Goal: Information Seeking & Learning: Learn about a topic

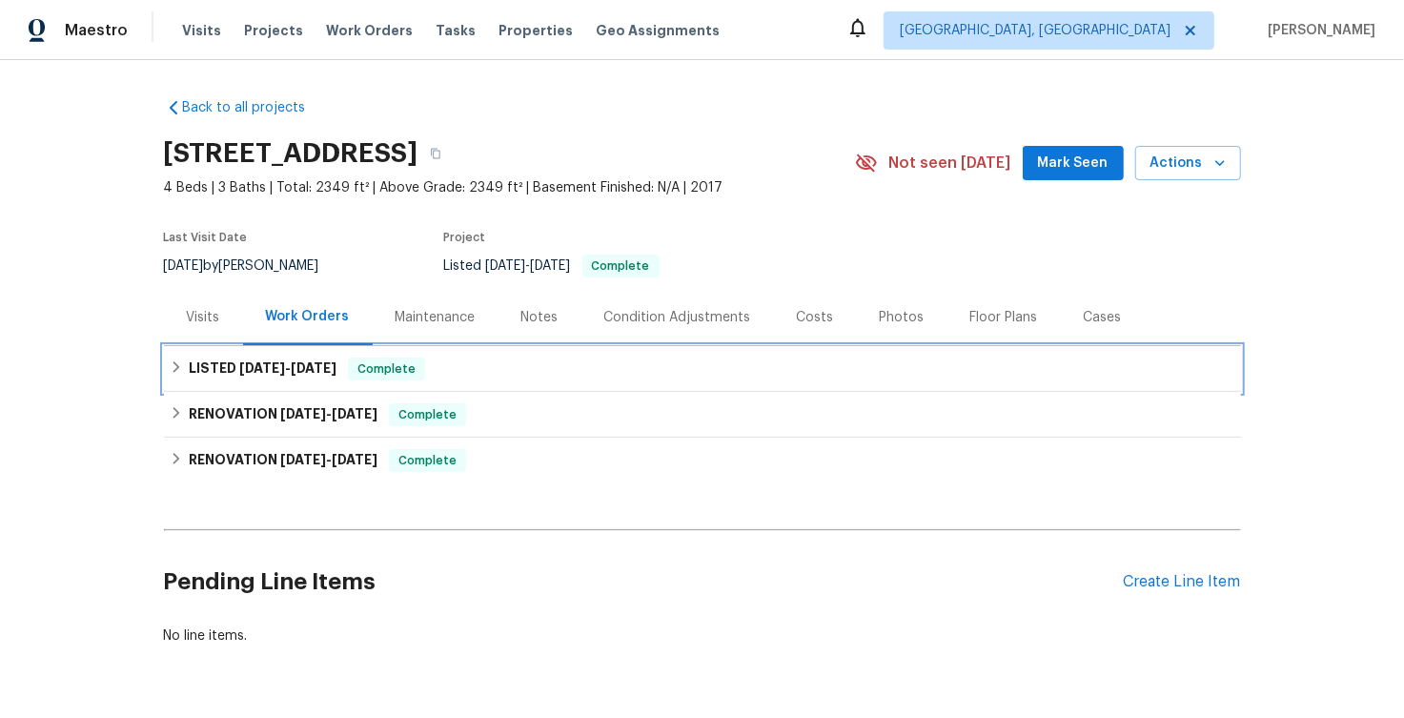
click at [172, 366] on icon at bounding box center [176, 366] width 13 height 13
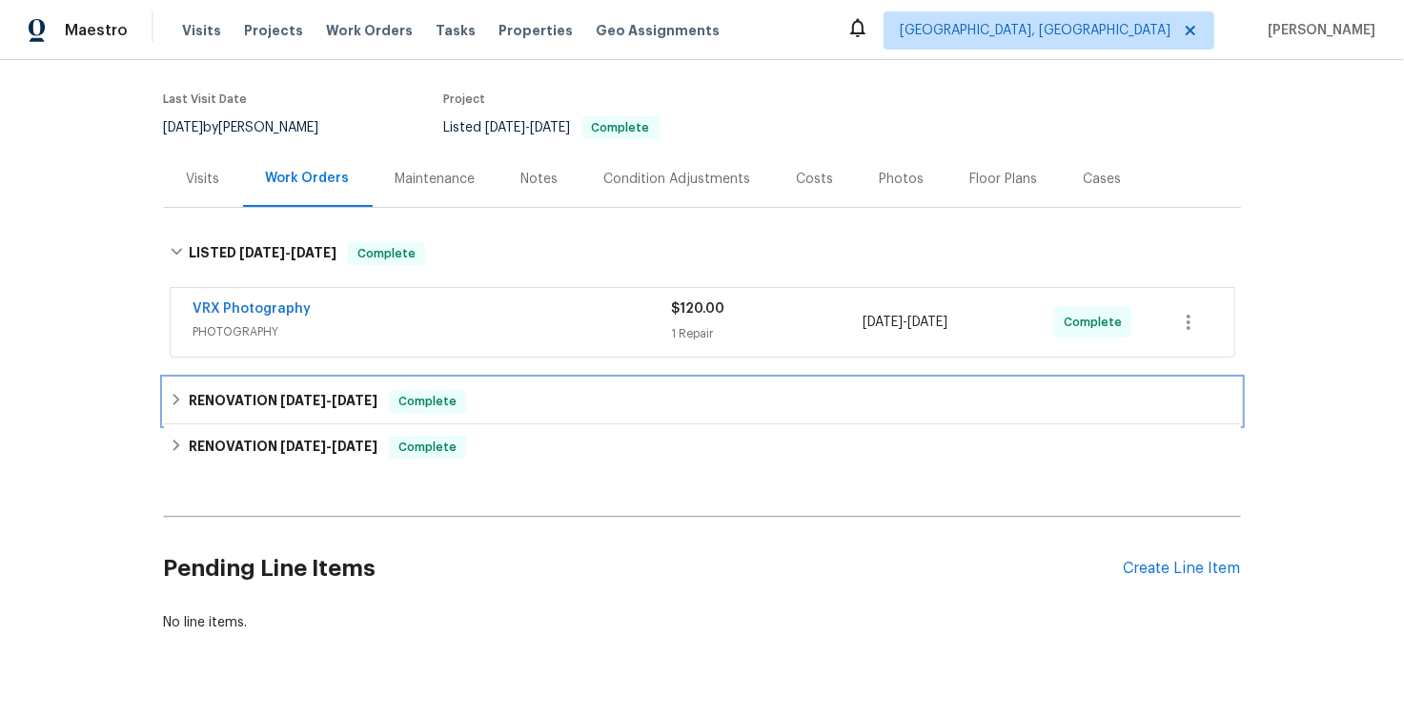
click at [170, 383] on div "RENOVATION [DATE] - [DATE] Complete" at bounding box center [702, 401] width 1077 height 46
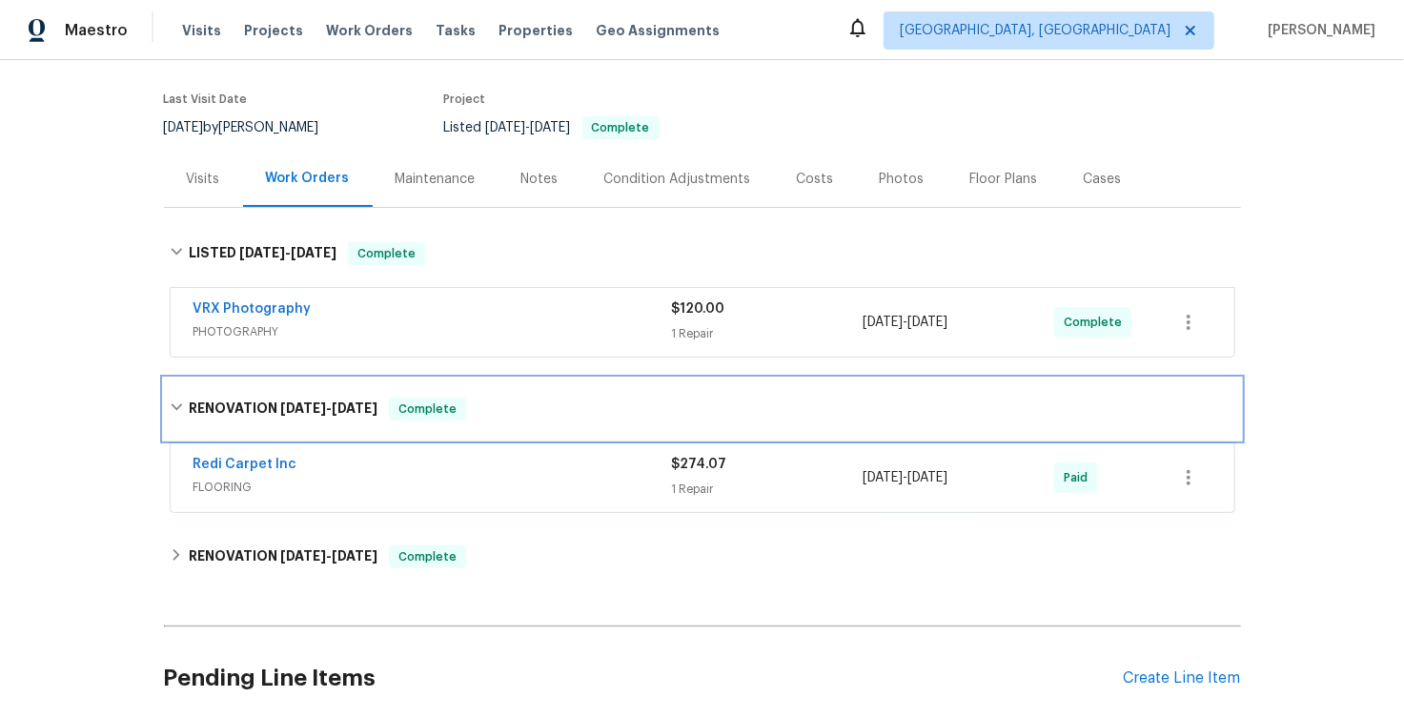
scroll to position [289, 0]
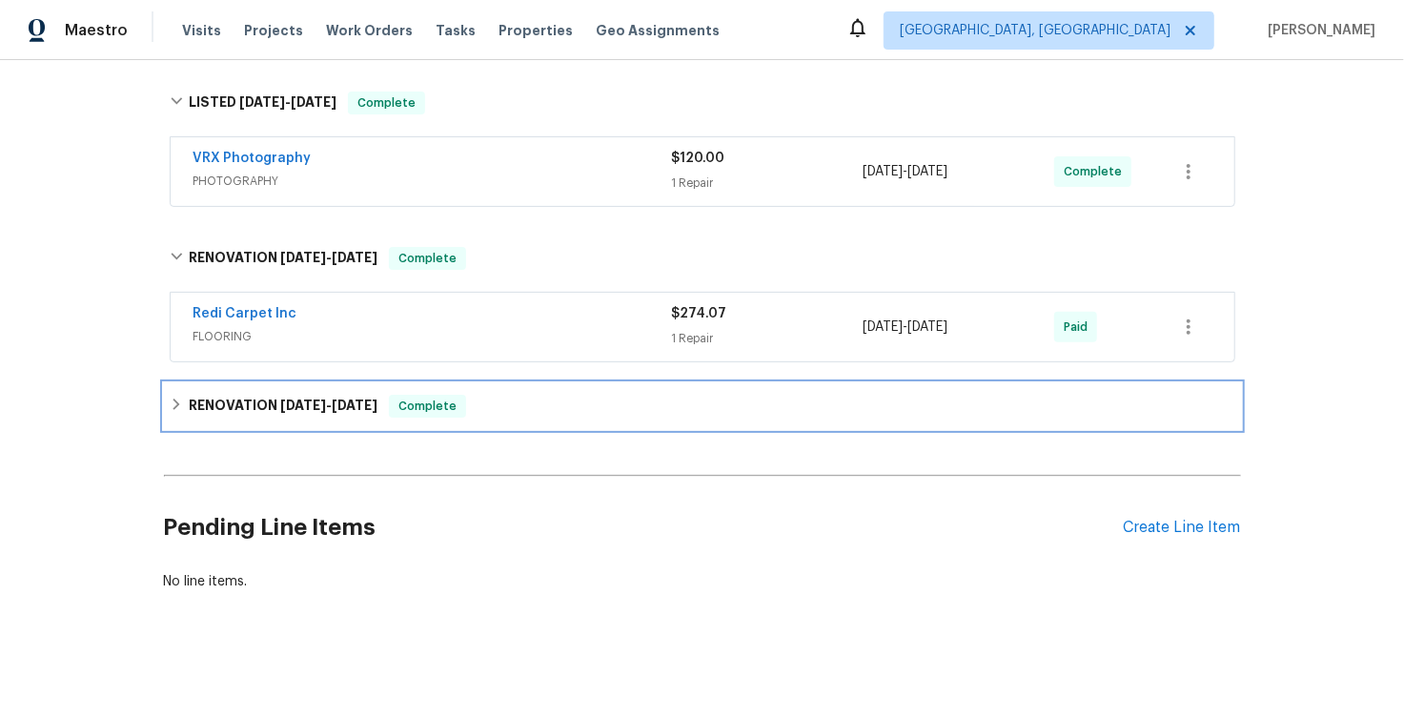
click at [173, 389] on div "RENOVATION [DATE] - [DATE] Complete" at bounding box center [702, 406] width 1077 height 46
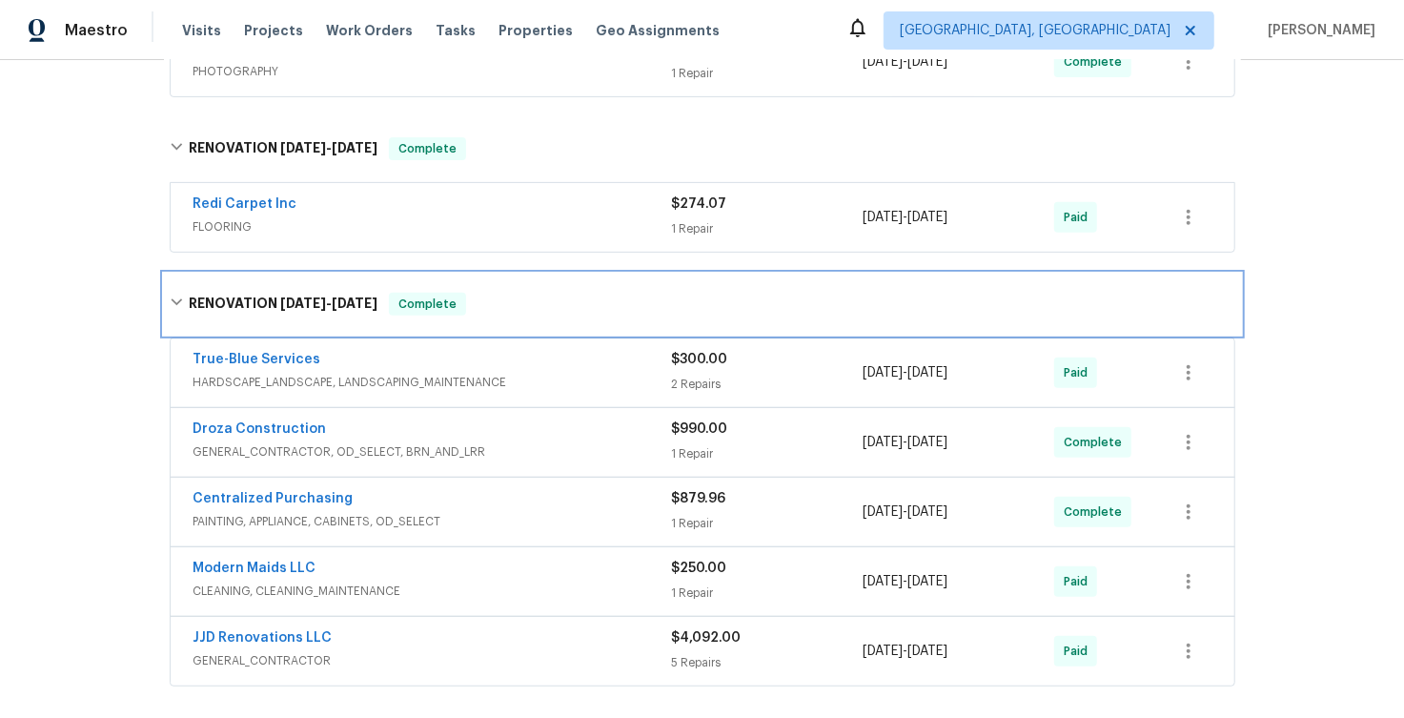
scroll to position [454, 0]
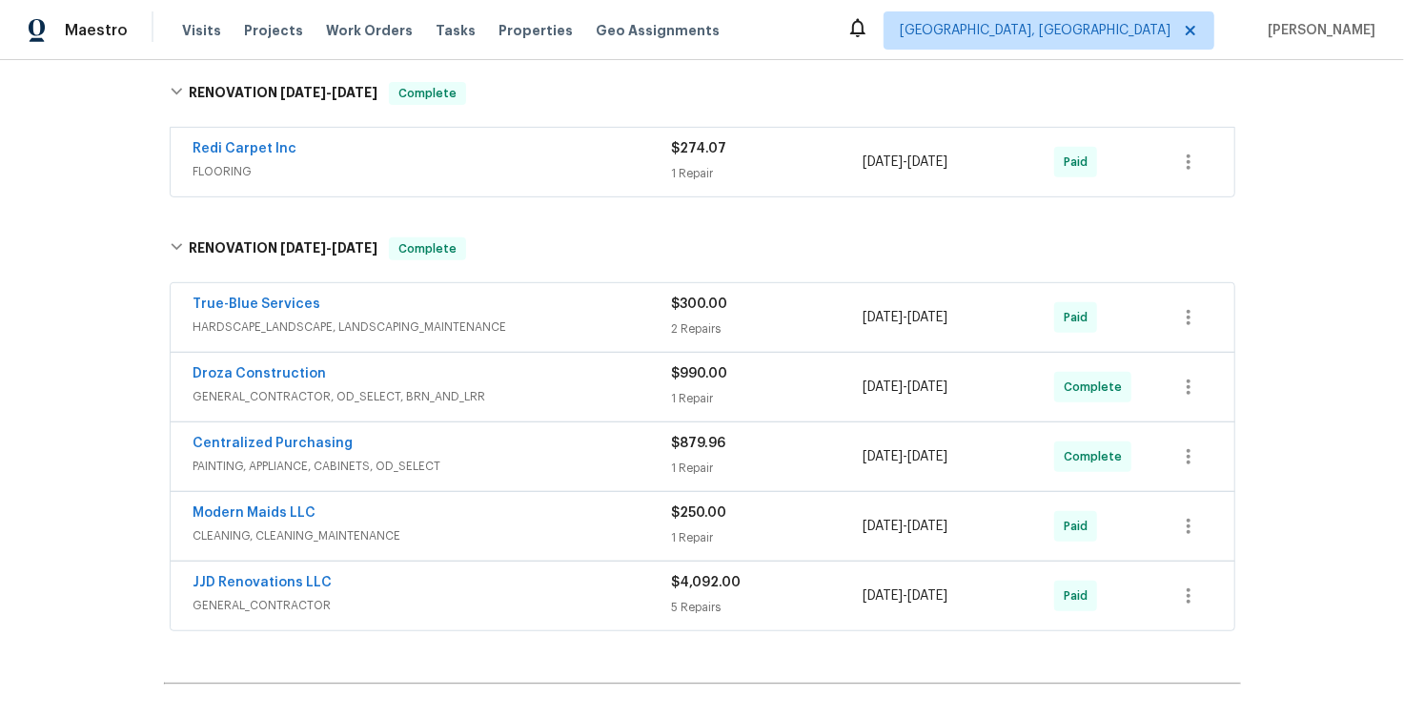
click at [575, 582] on div "JJD Renovations LLC" at bounding box center [432, 584] width 478 height 23
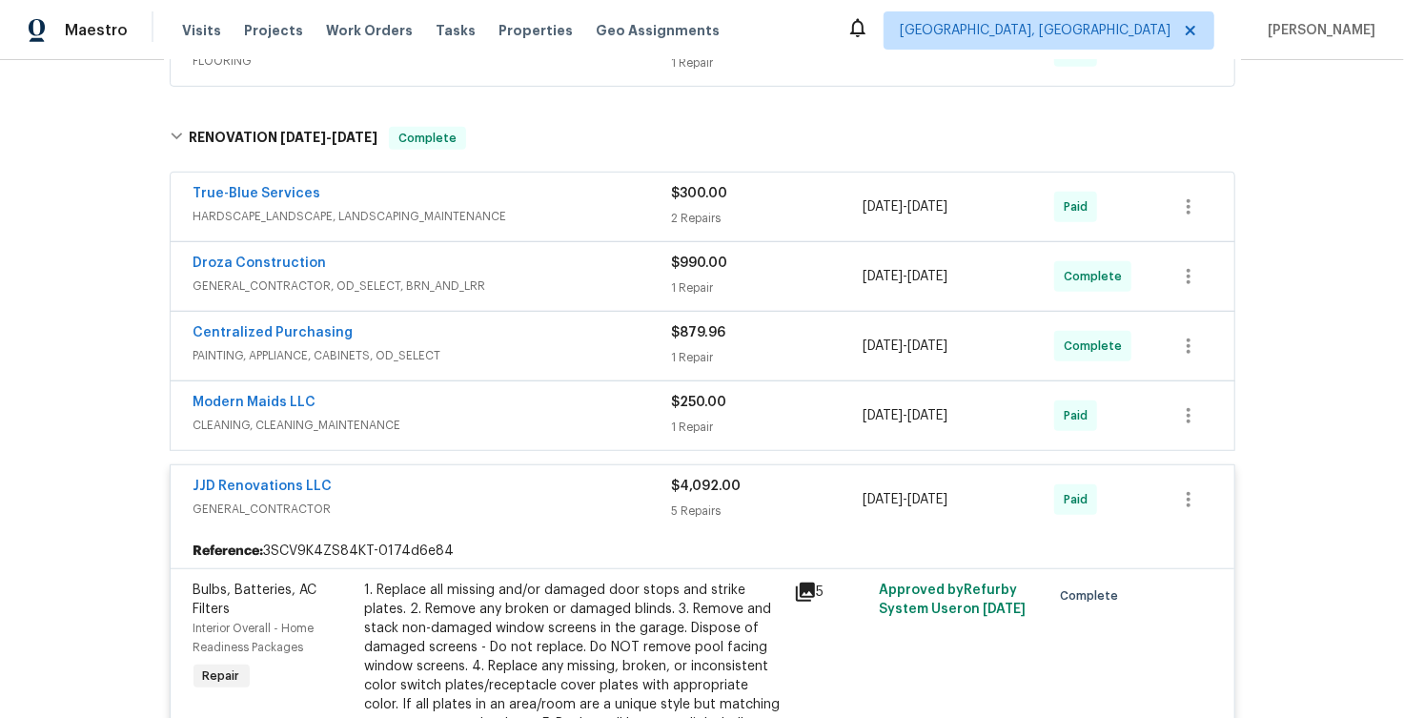
scroll to position [436, 0]
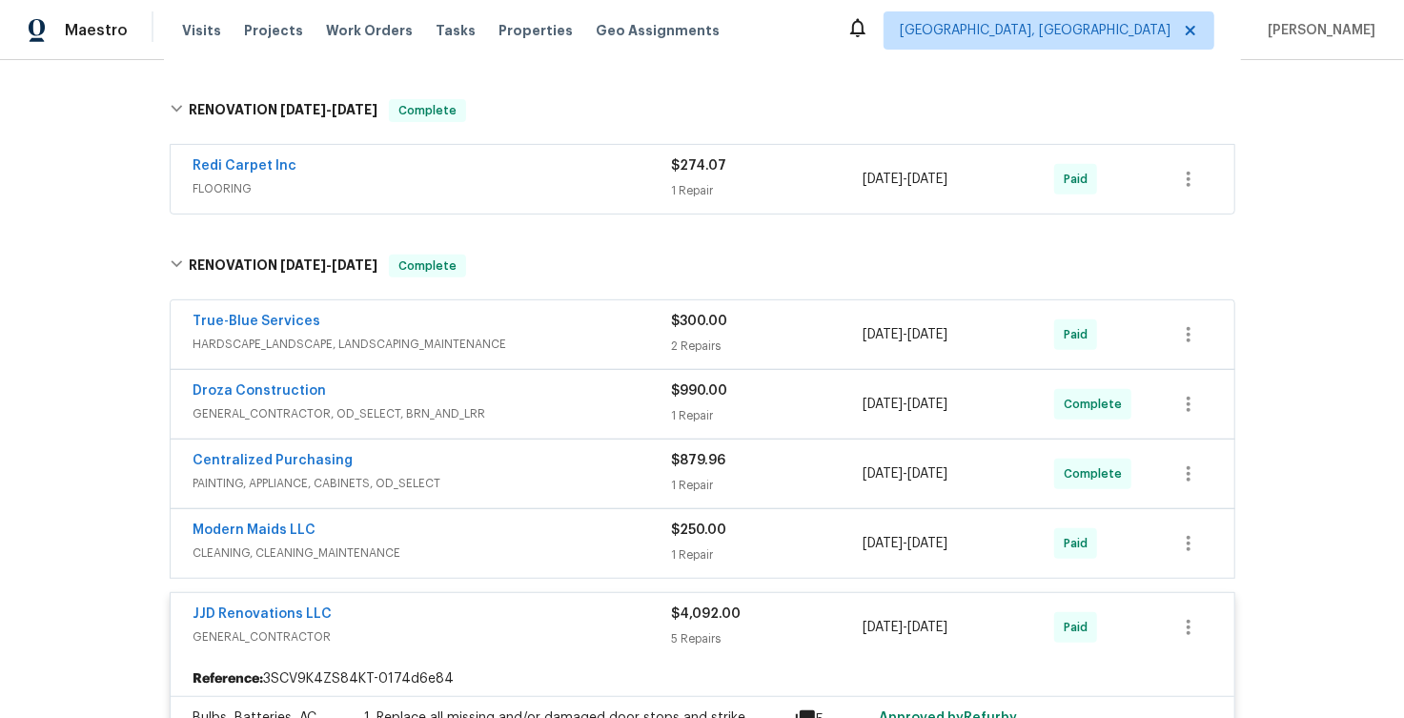
click at [543, 543] on span "CLEANING, CLEANING_MAINTENANCE" at bounding box center [432, 552] width 478 height 19
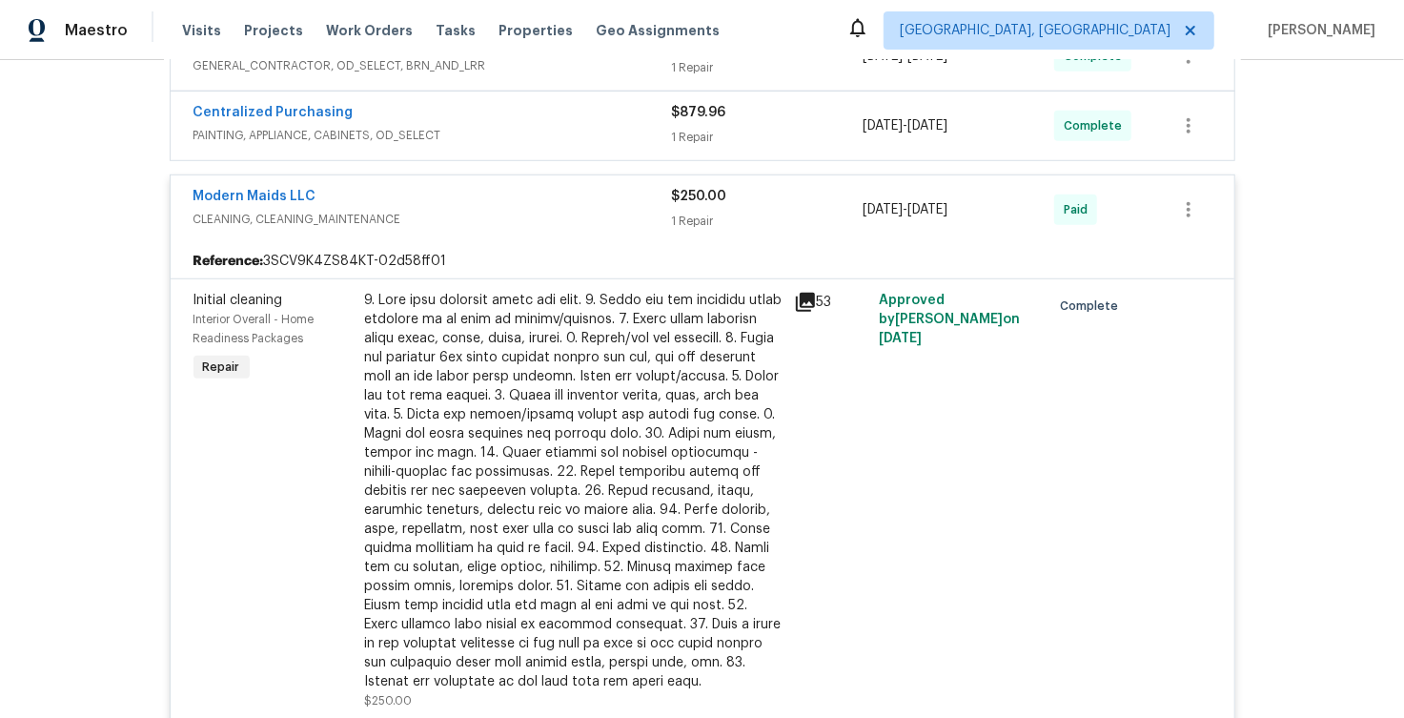
scroll to position [643, 0]
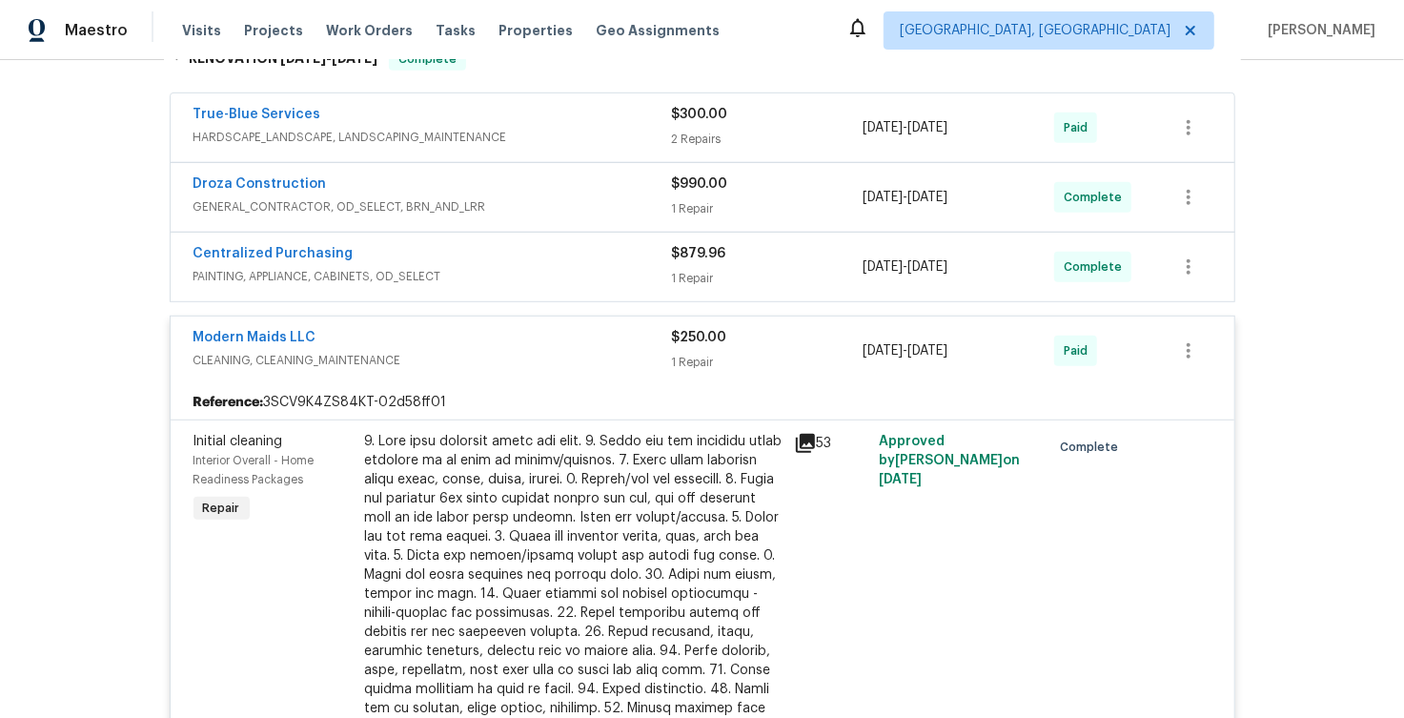
click at [512, 362] on span "CLEANING, CLEANING_MAINTENANCE" at bounding box center [432, 360] width 478 height 19
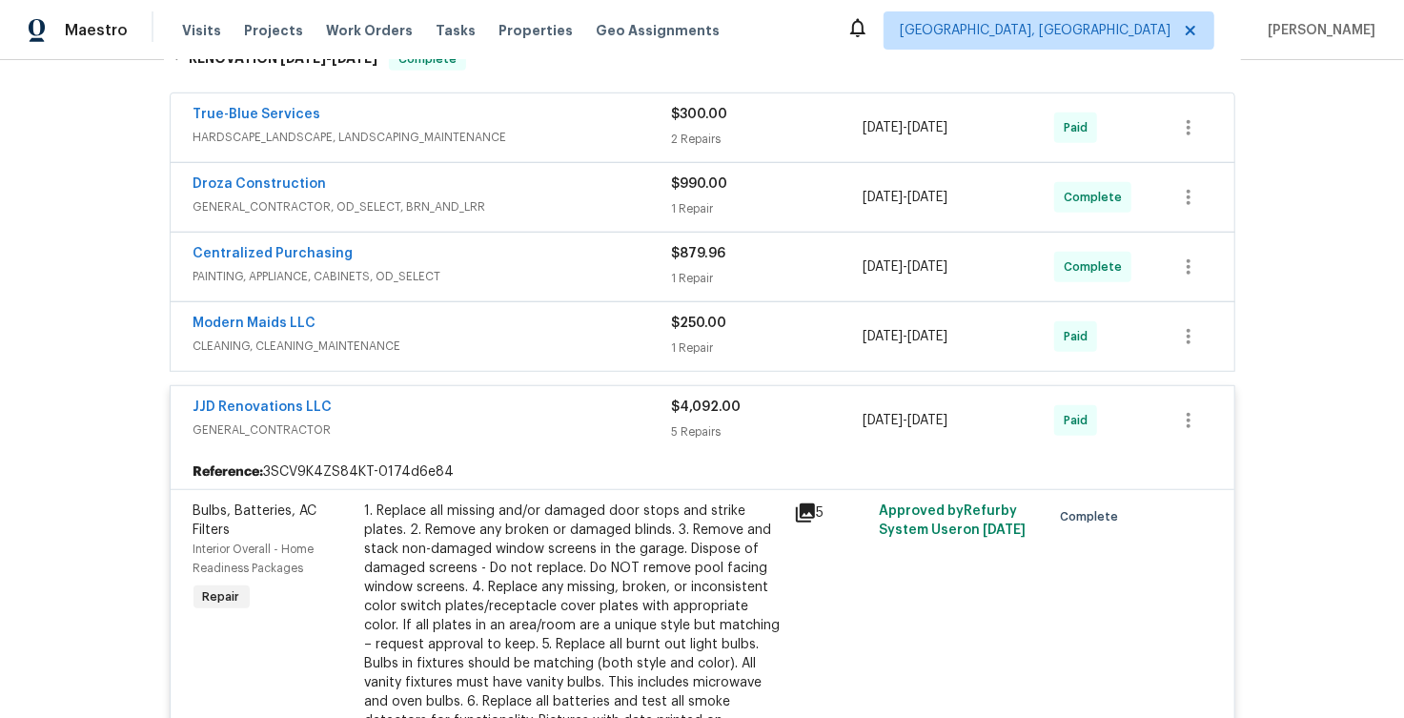
click at [476, 271] on span "PAINTING, APPLIANCE, CABINETS, OD_SELECT" at bounding box center [432, 276] width 478 height 19
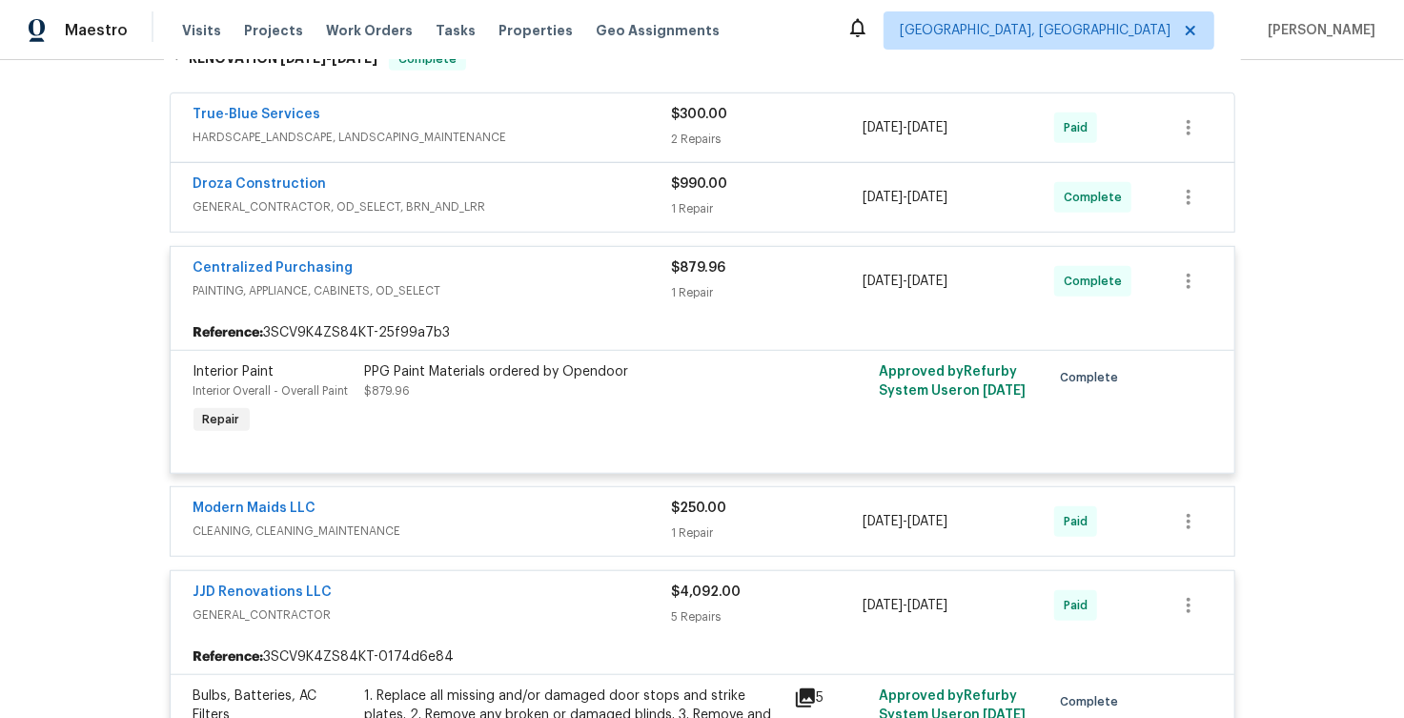
click at [476, 271] on div "Centralized Purchasing" at bounding box center [432, 269] width 478 height 23
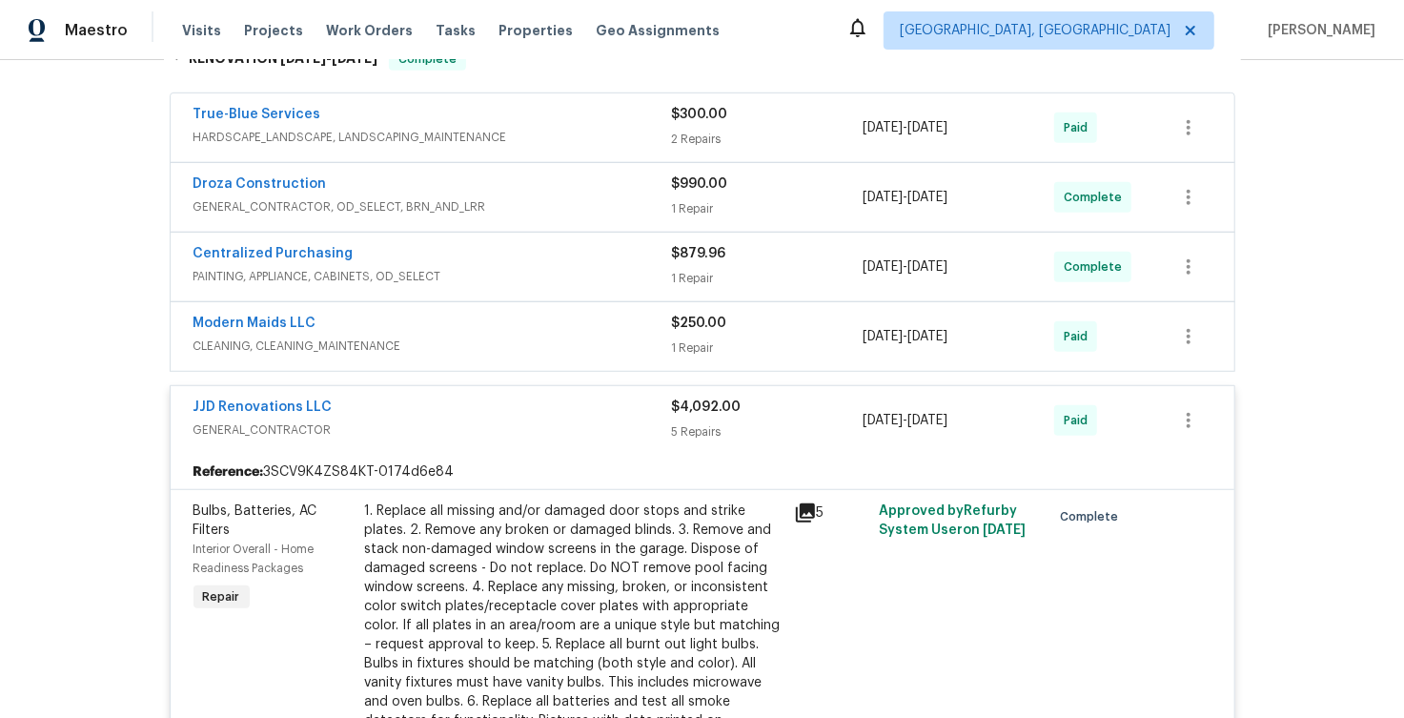
click at [499, 177] on div "Droza Construction" at bounding box center [432, 185] width 478 height 23
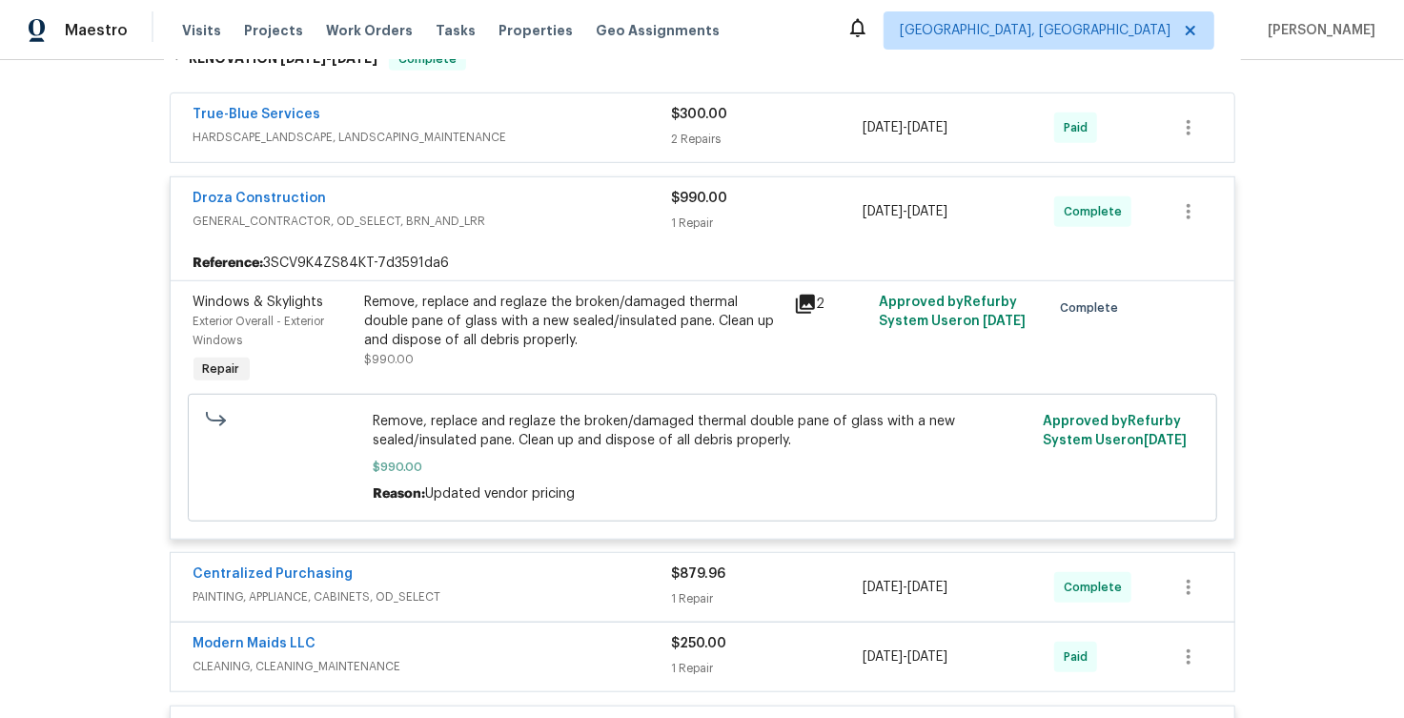
click at [501, 182] on div "Droza Construction GENERAL_CONTRACTOR, OD_SELECT, BRN_AND_LRR $990.00 1 Repair …" at bounding box center [703, 211] width 1064 height 69
click at [578, 121] on div "True-Blue Services" at bounding box center [432, 116] width 478 height 23
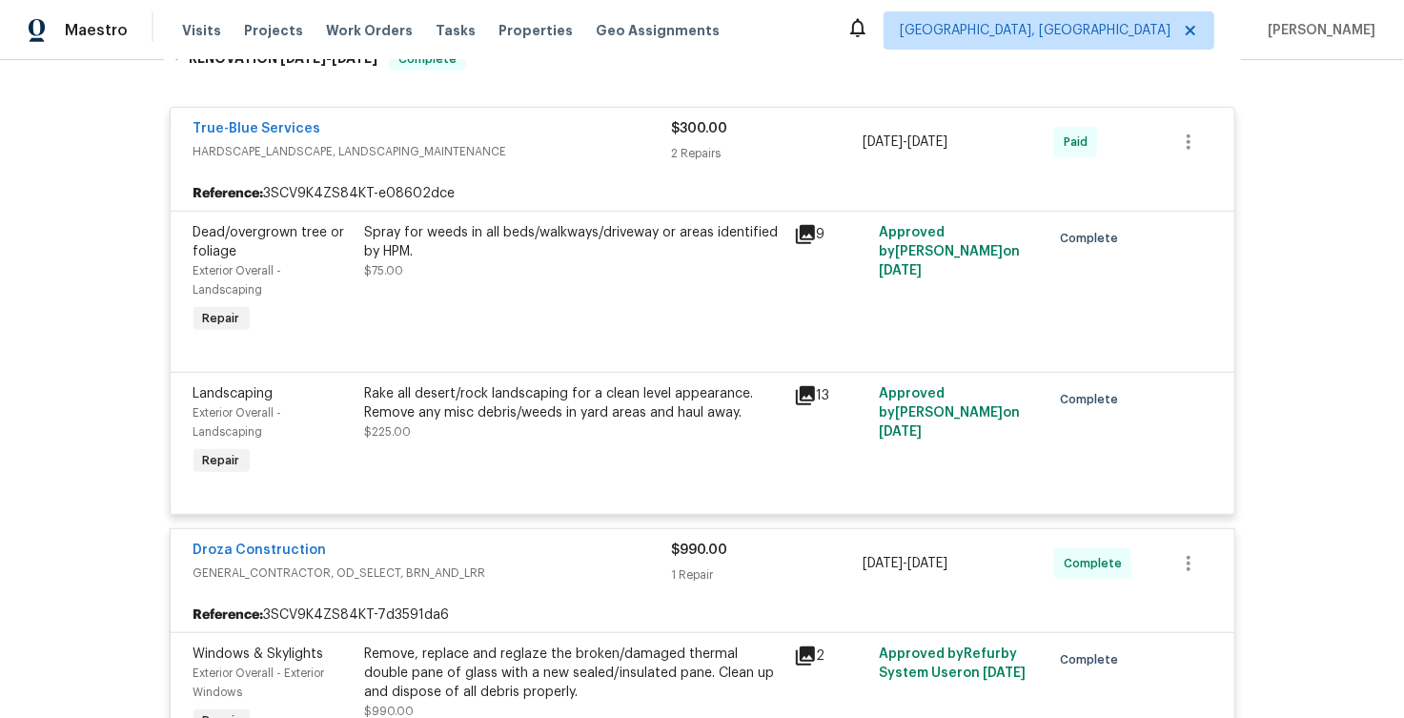
click at [578, 121] on div "True-Blue Services" at bounding box center [432, 130] width 478 height 23
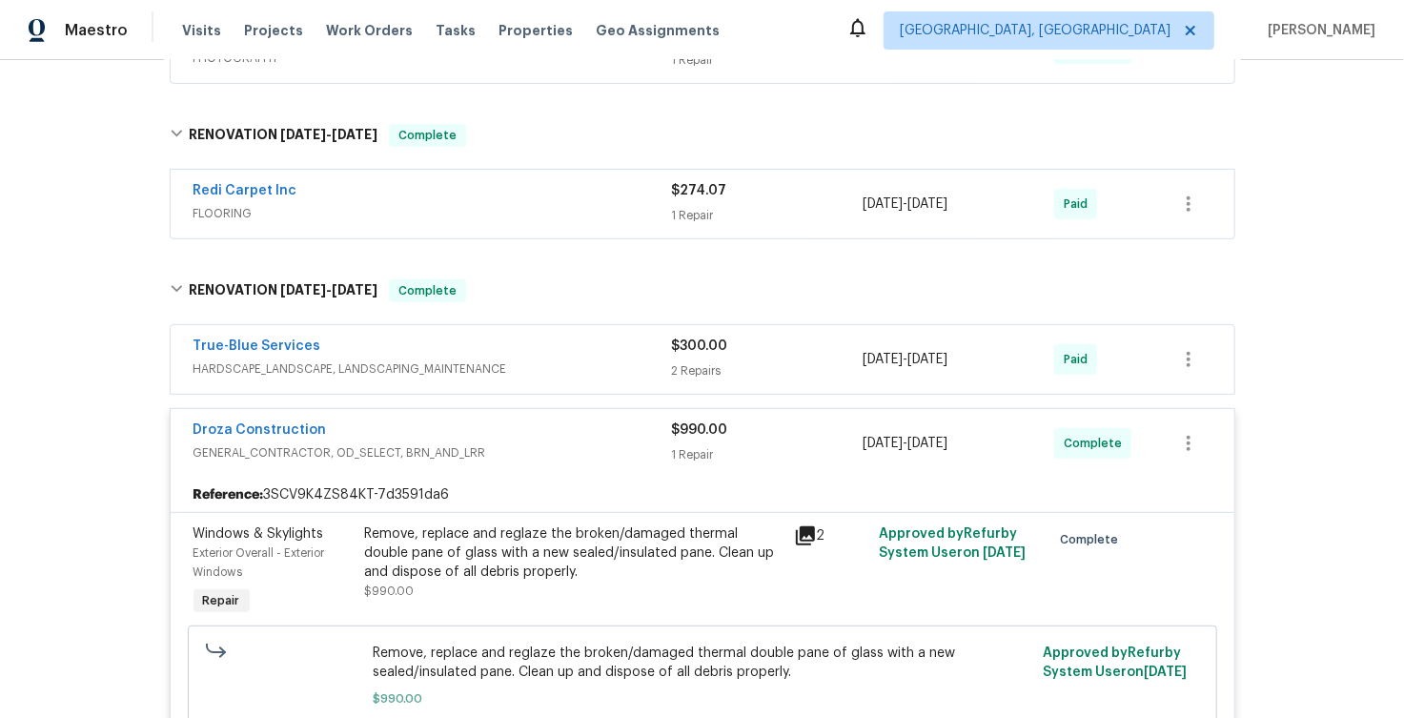
scroll to position [410, 0]
click at [538, 202] on div "Redi Carpet Inc" at bounding box center [432, 194] width 478 height 23
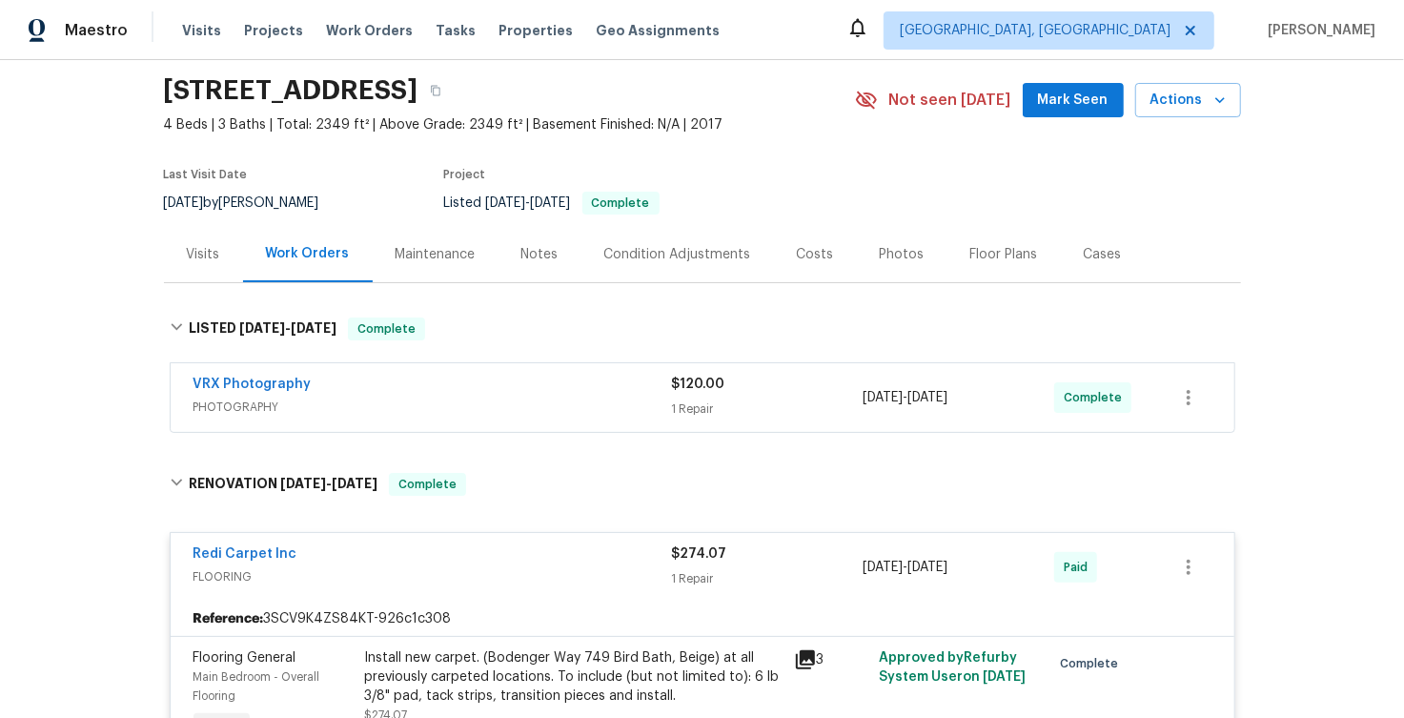
scroll to position [60, 0]
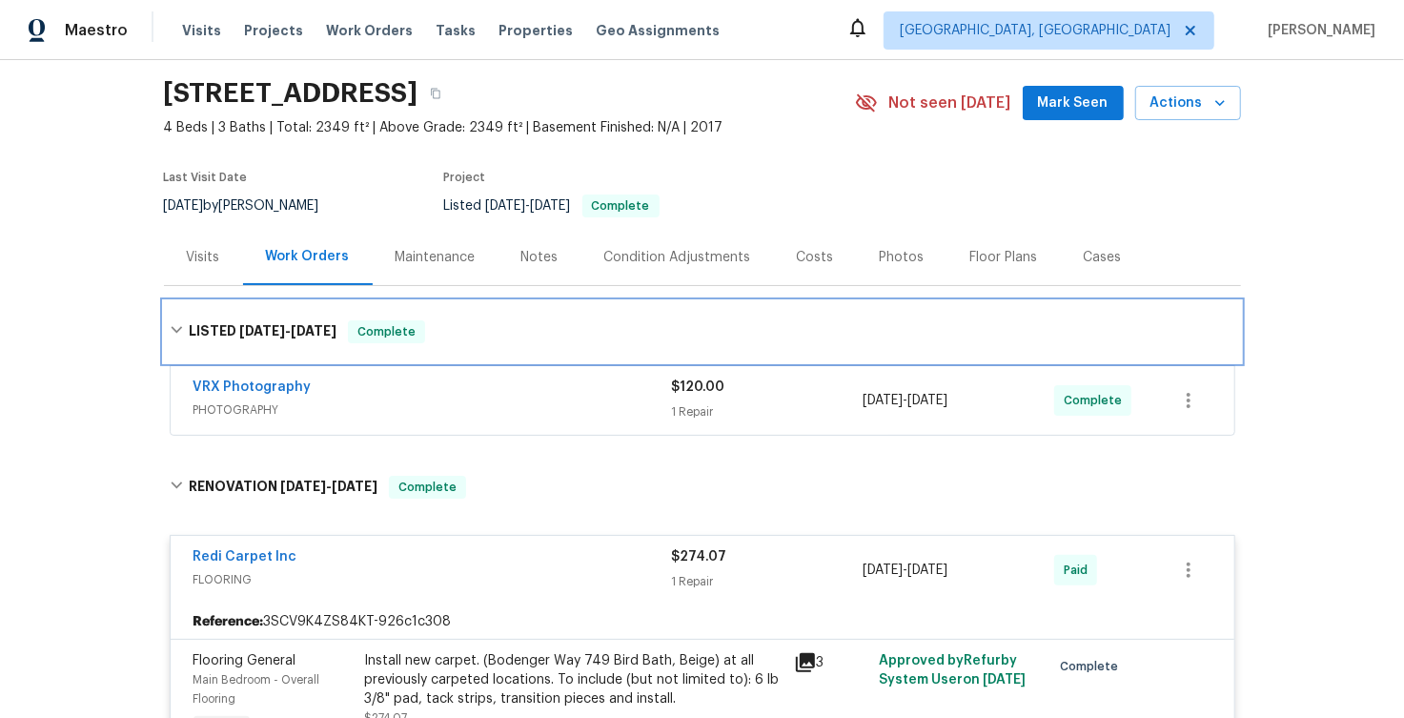
click at [178, 332] on icon at bounding box center [176, 329] width 13 height 13
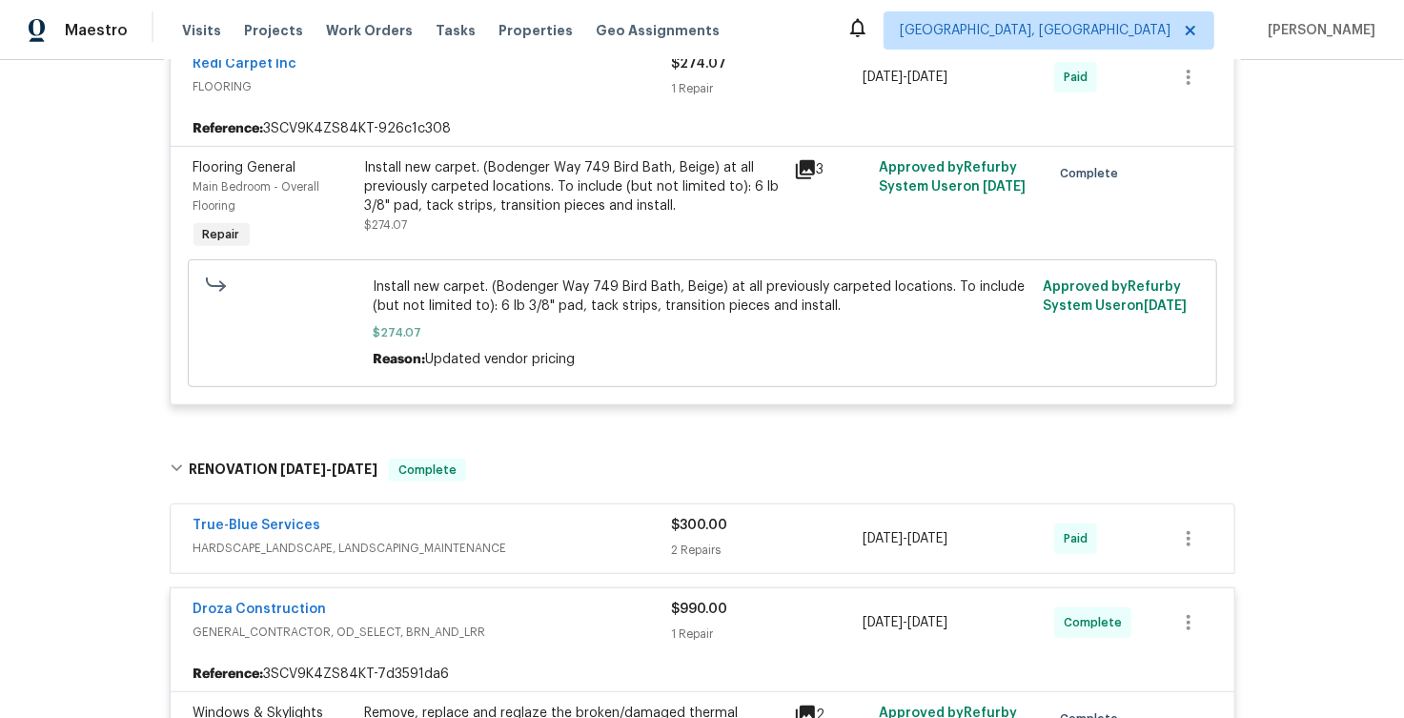
scroll to position [441, 0]
click at [802, 154] on div "3" at bounding box center [831, 207] width 86 height 107
click at [803, 163] on icon at bounding box center [805, 171] width 19 height 19
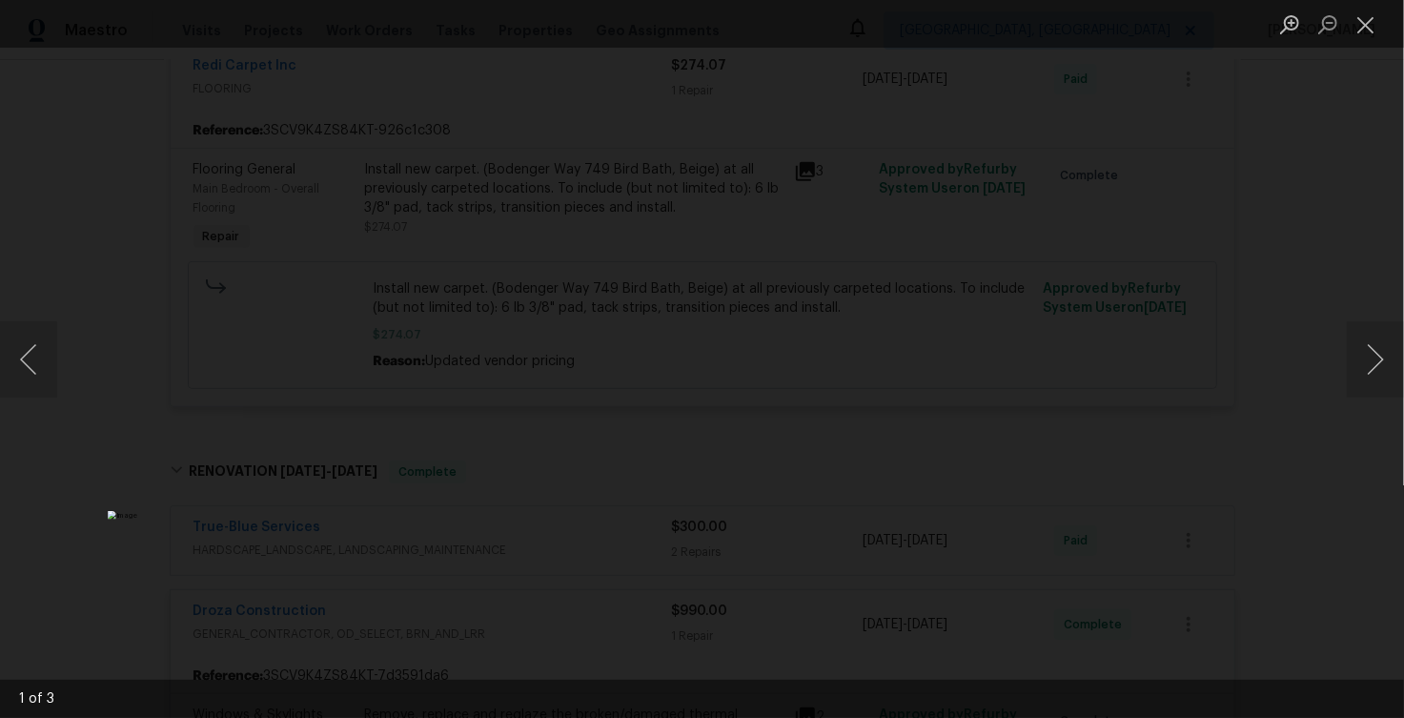
click at [231, 511] on img "Lightbox" at bounding box center [485, 704] width 754 height 386
click at [155, 470] on div "Lightbox" at bounding box center [702, 359] width 1404 height 718
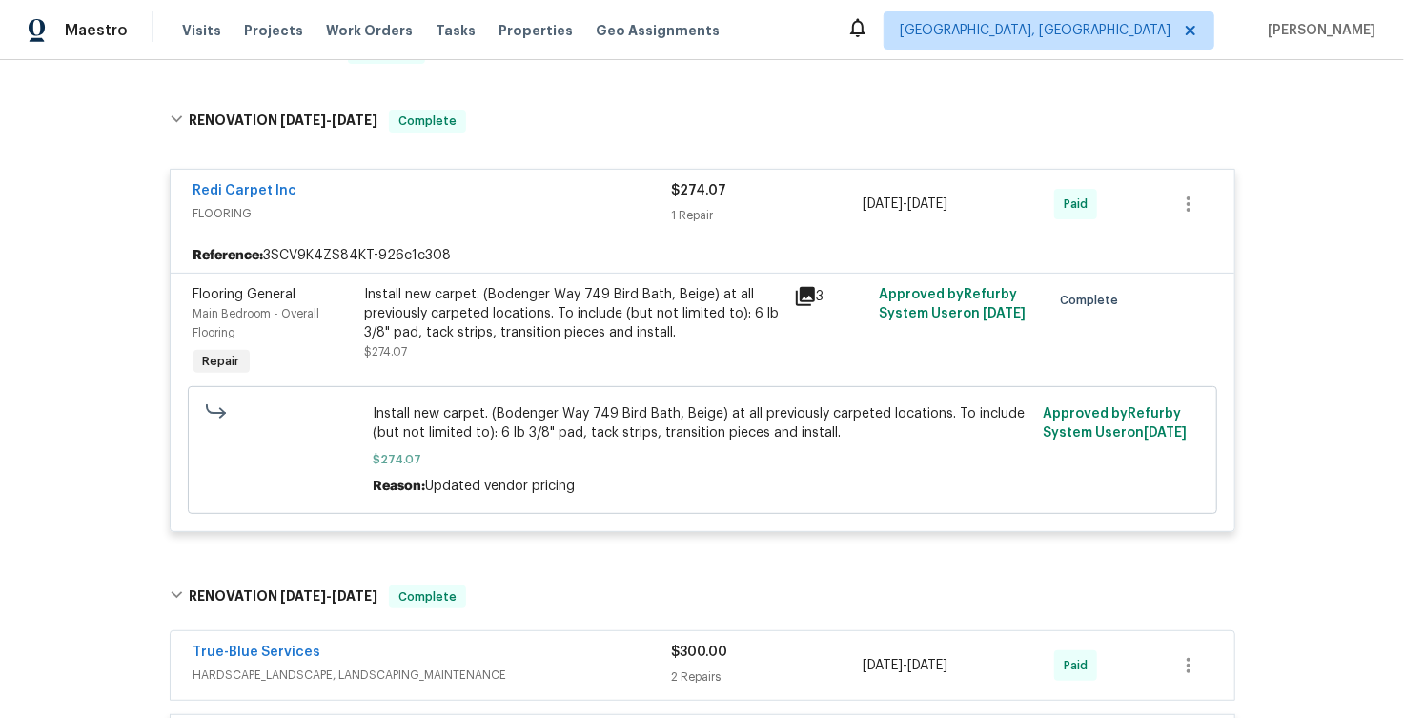
scroll to position [314, 0]
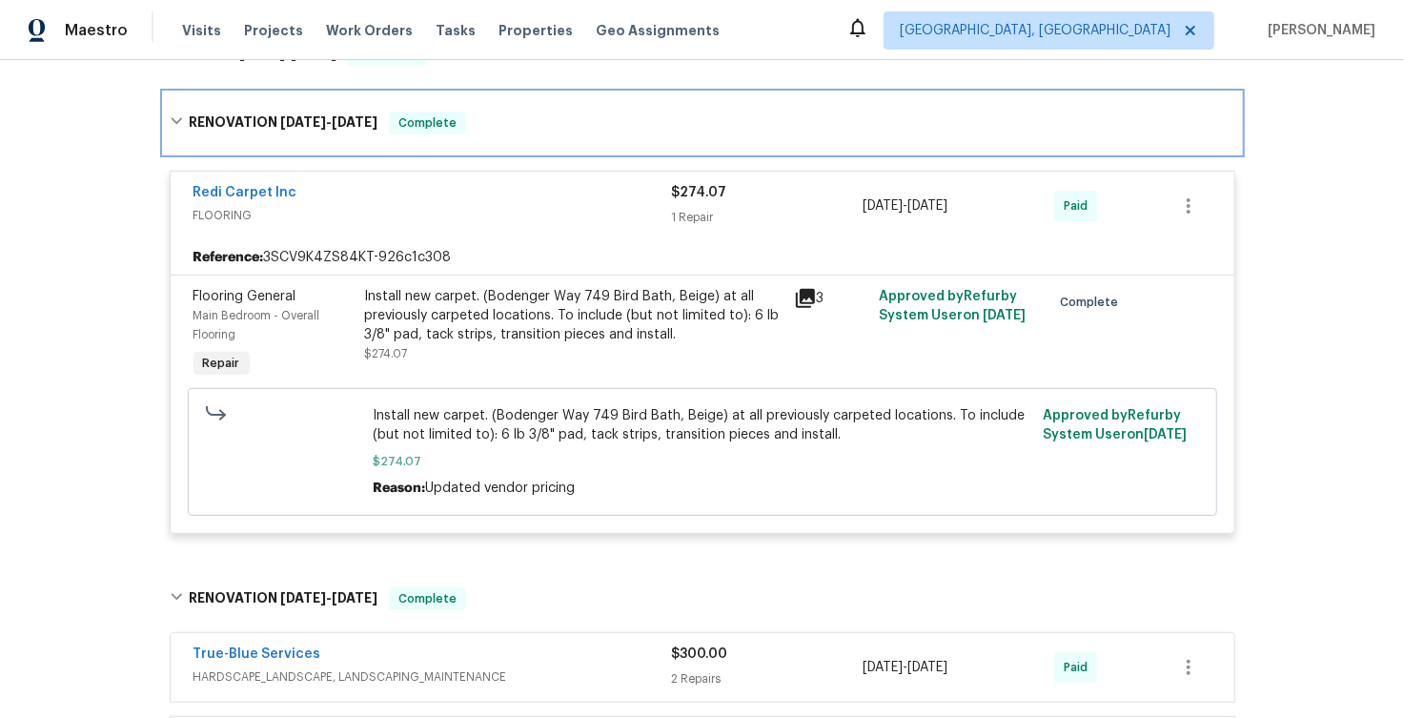
click at [189, 112] on h6 "RENOVATION [DATE] - [DATE]" at bounding box center [283, 123] width 189 height 23
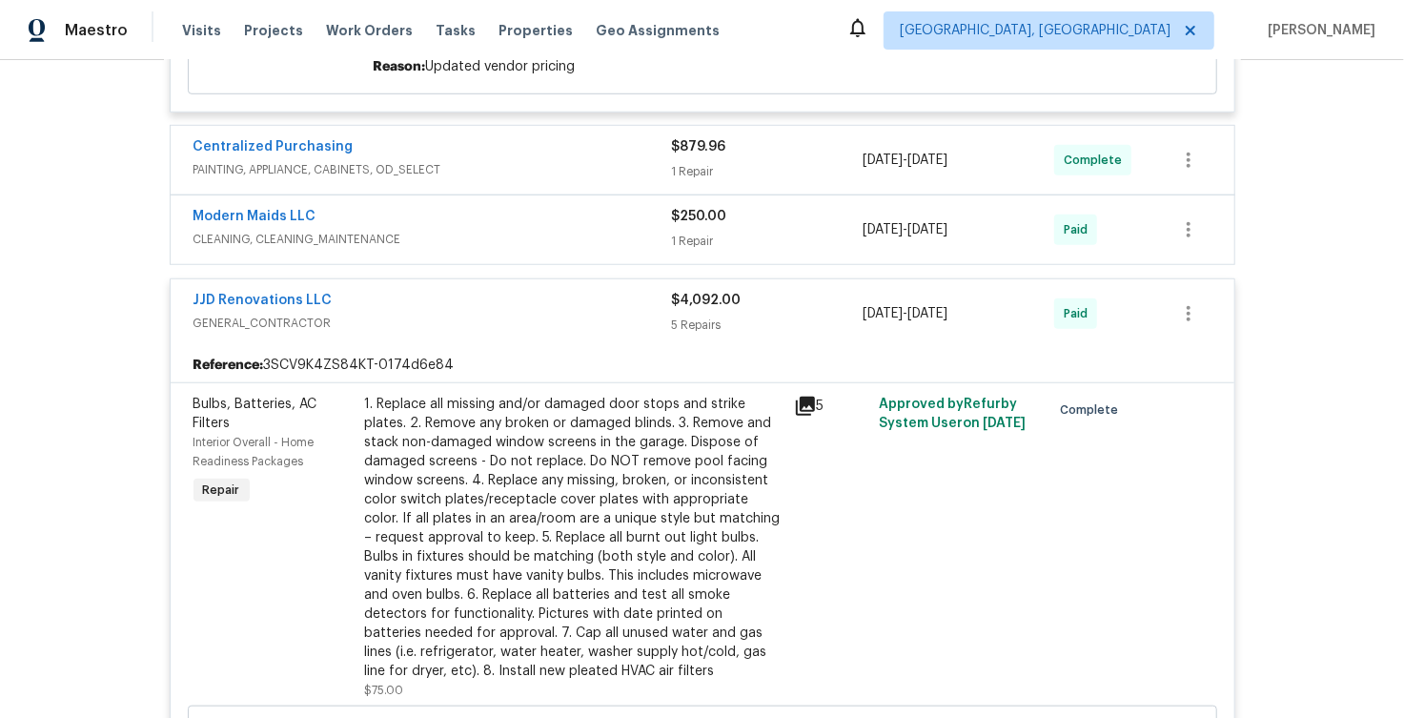
scroll to position [915, 0]
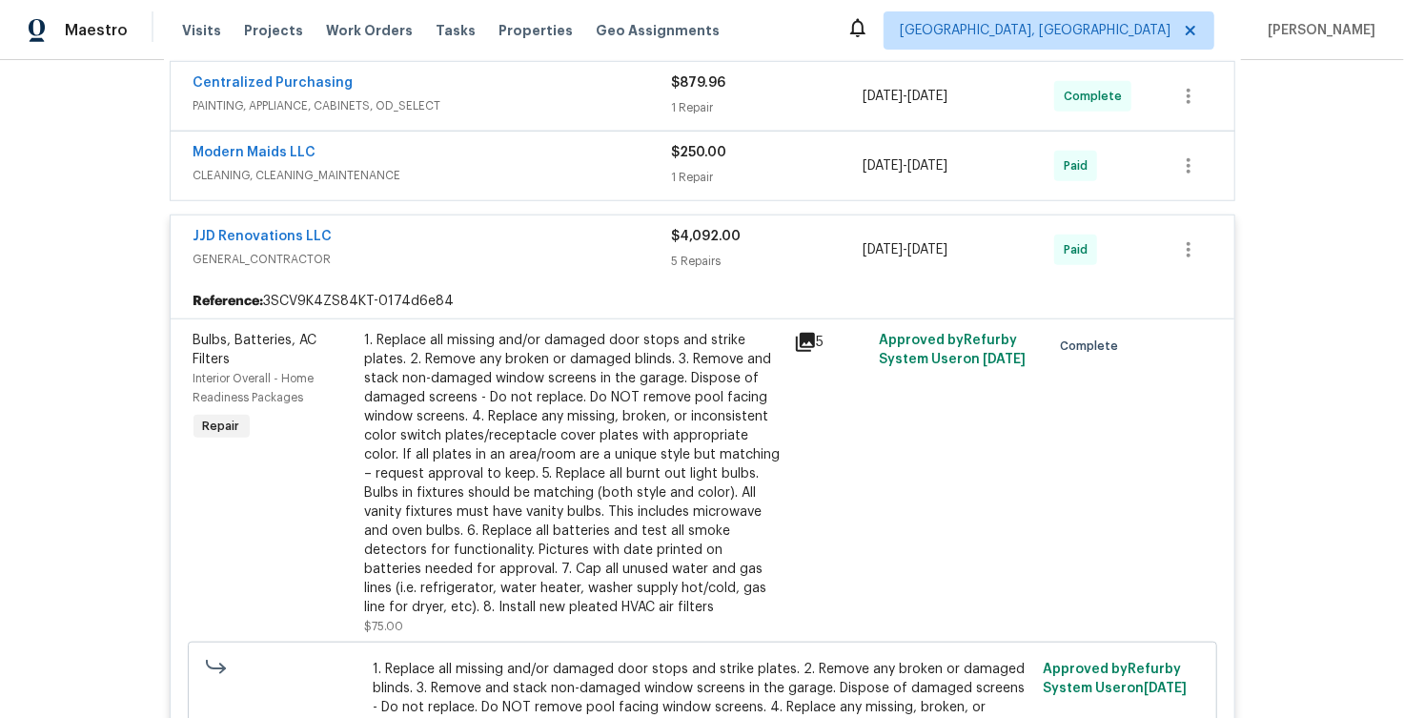
click at [482, 96] on span "PAINTING, APPLIANCE, CABINETS, OD_SELECT" at bounding box center [432, 105] width 478 height 19
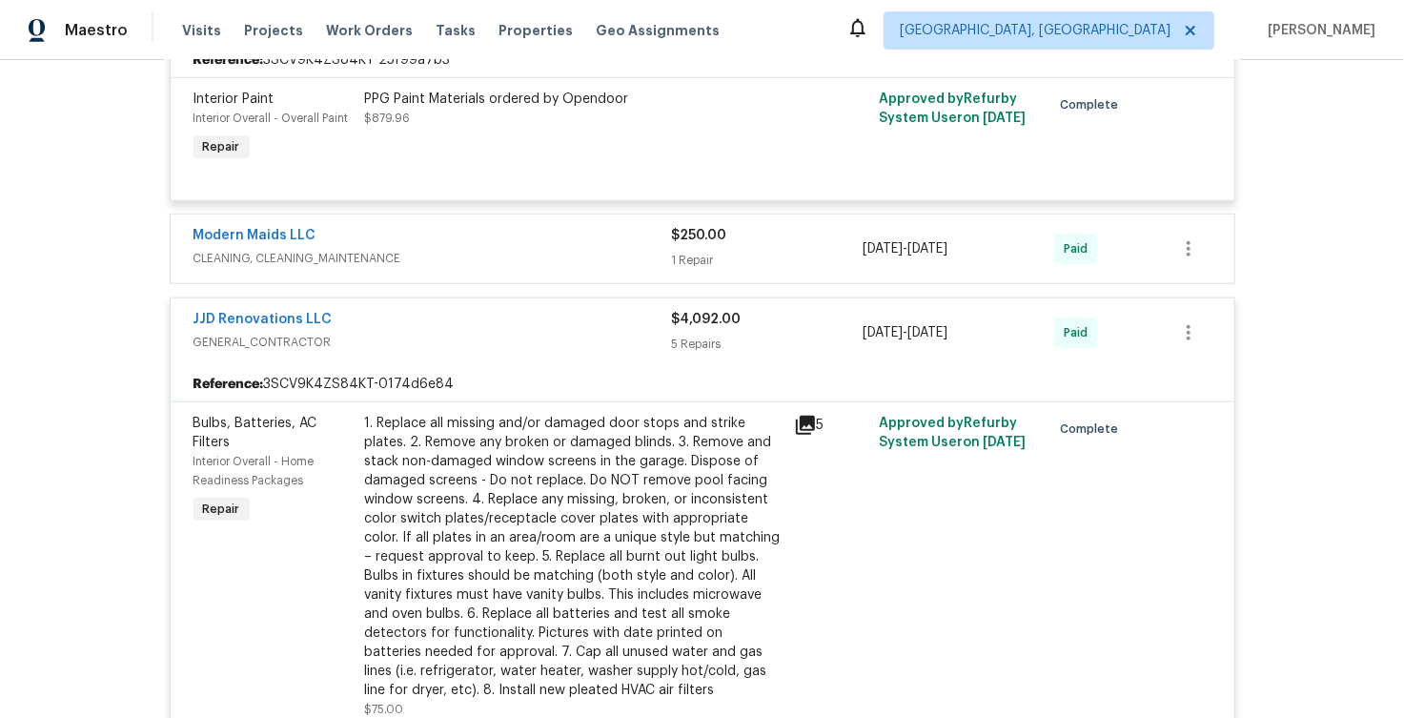
scroll to position [998, 0]
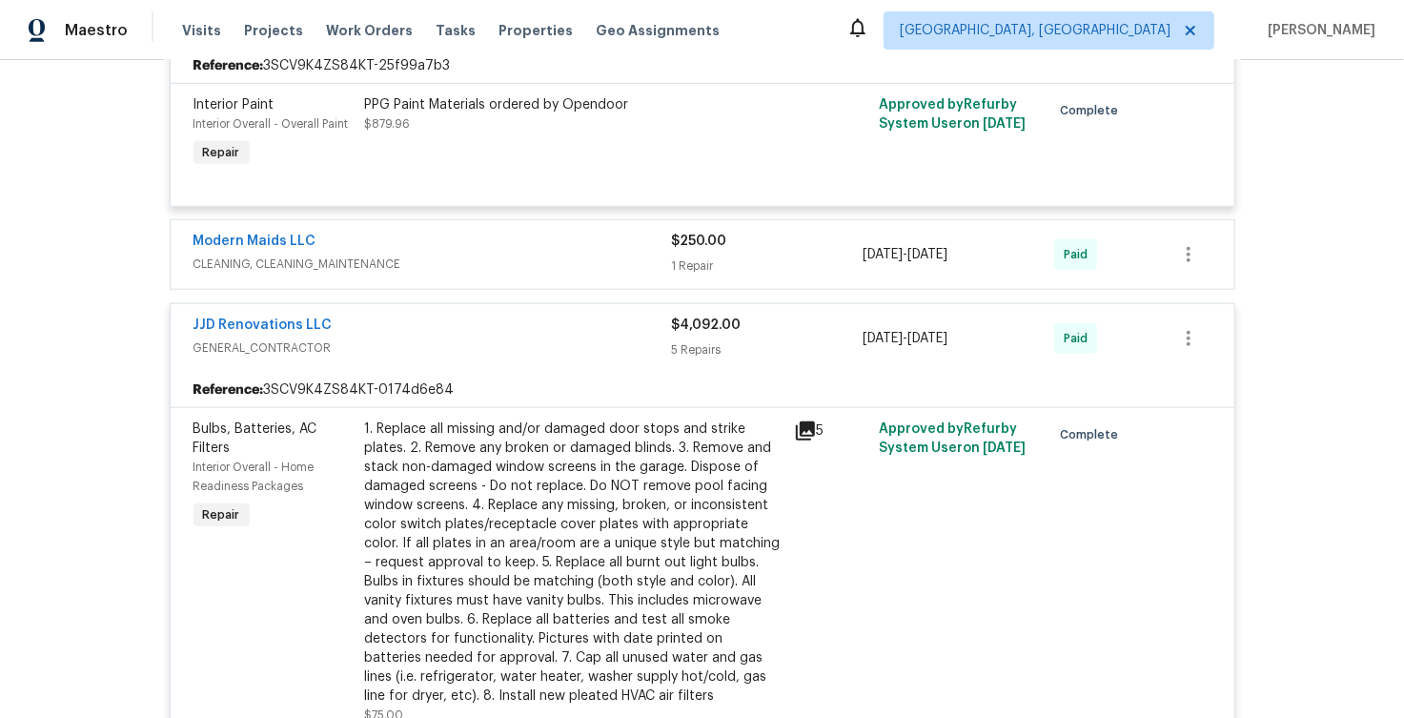
click at [779, 351] on div "$4,092.00 5 Repairs" at bounding box center [768, 338] width 192 height 46
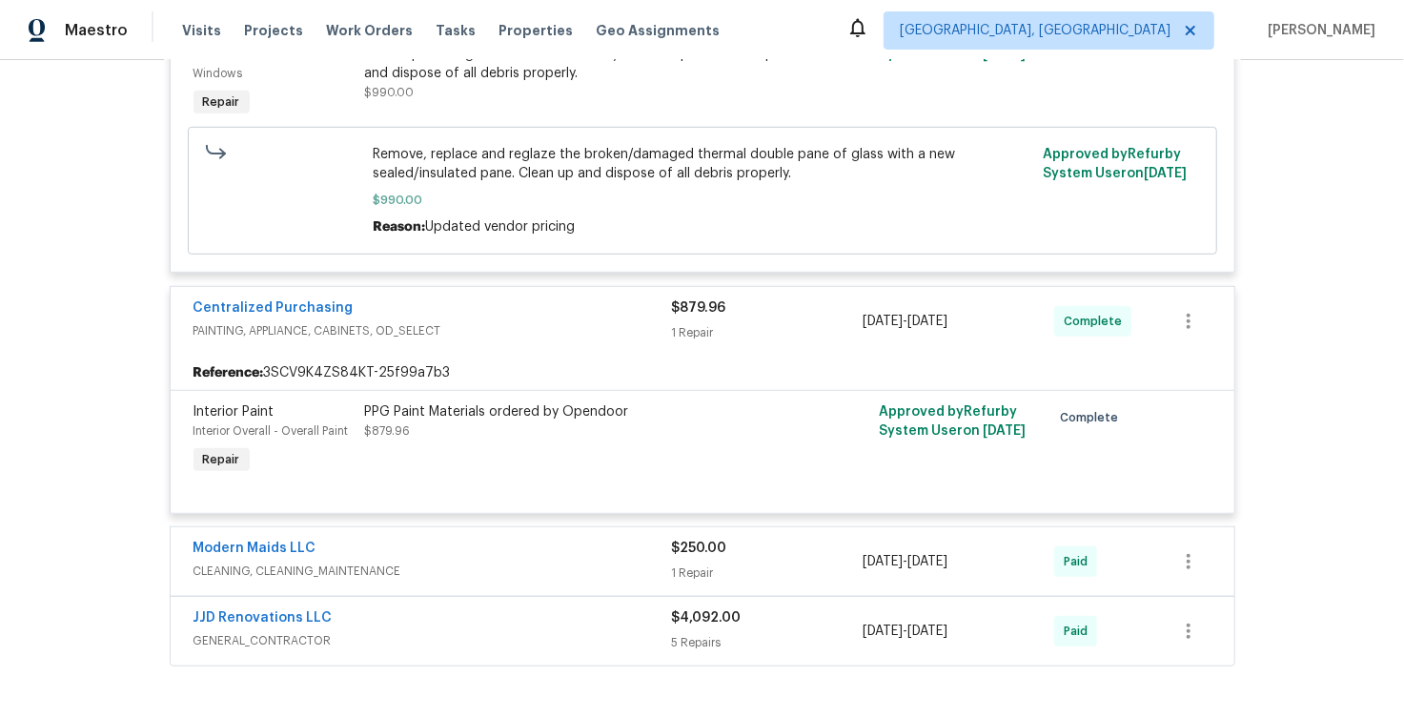
click at [558, 299] on div "Centralized Purchasing" at bounding box center [432, 309] width 478 height 23
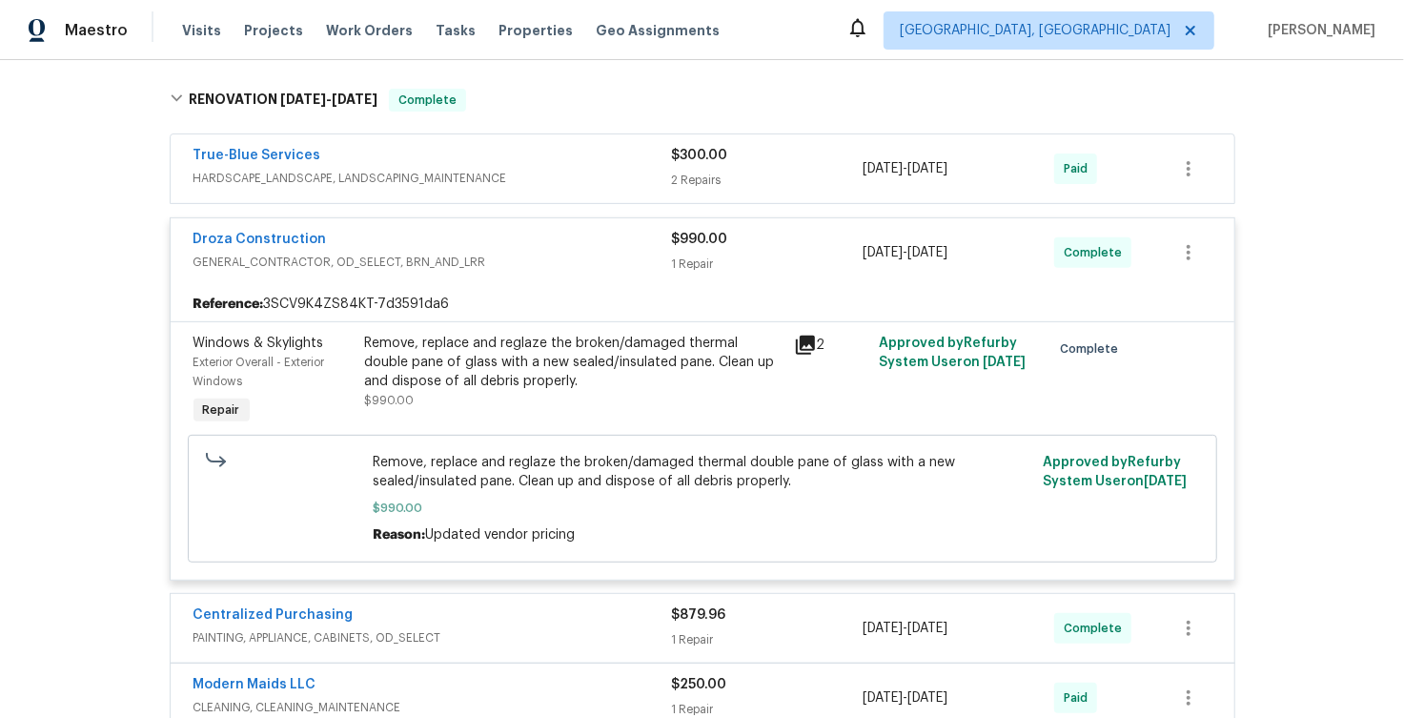
scroll to position [378, 0]
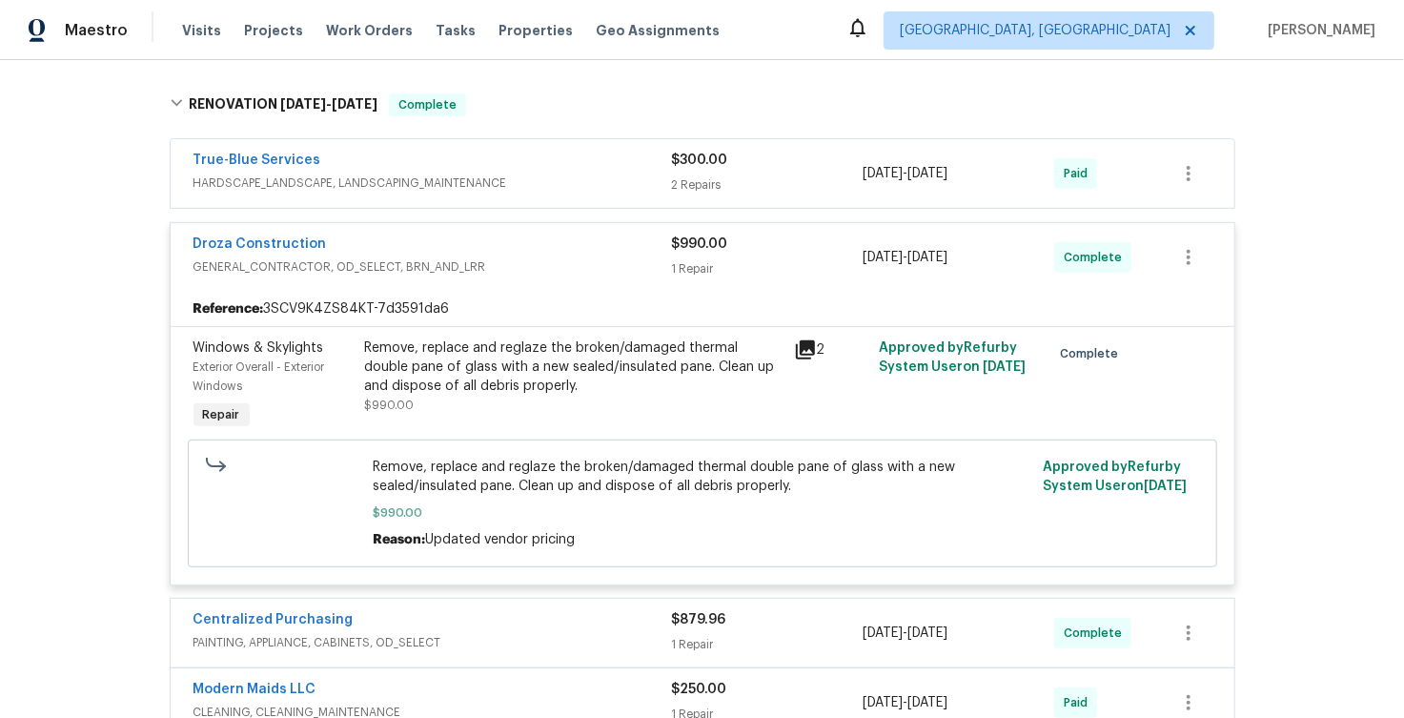
click at [558, 257] on span "GENERAL_CONTRACTOR, OD_SELECT, BRN_AND_LRR" at bounding box center [432, 266] width 478 height 19
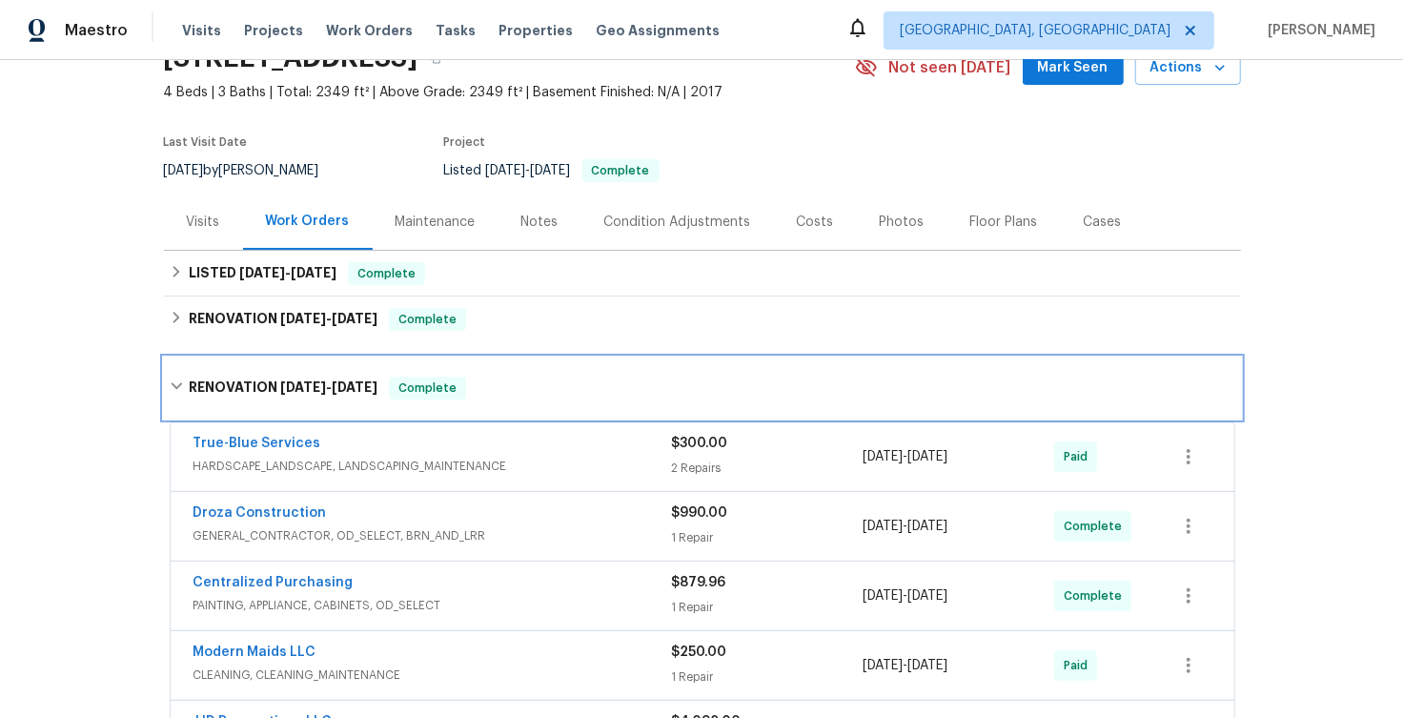
click at [177, 377] on div "RENOVATION [DATE] - [DATE] Complete" at bounding box center [702, 387] width 1065 height 23
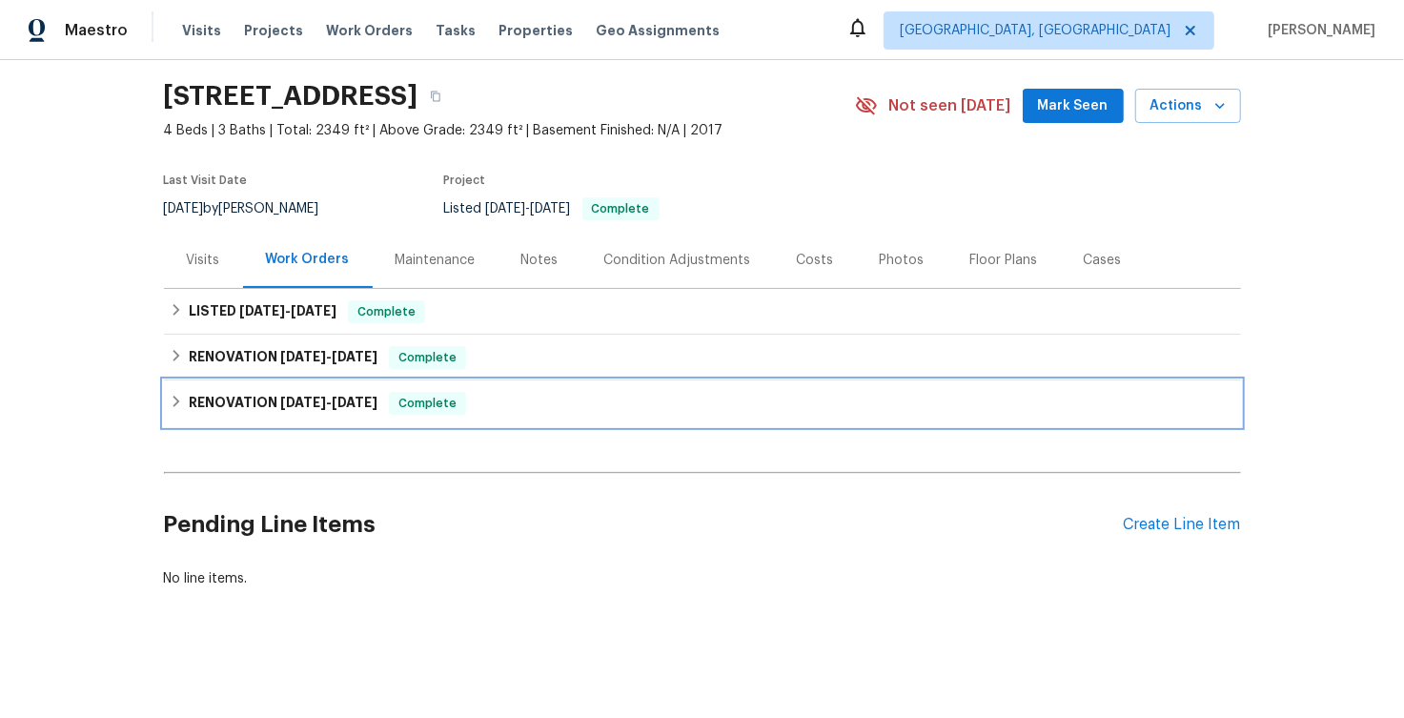
scroll to position [56, 0]
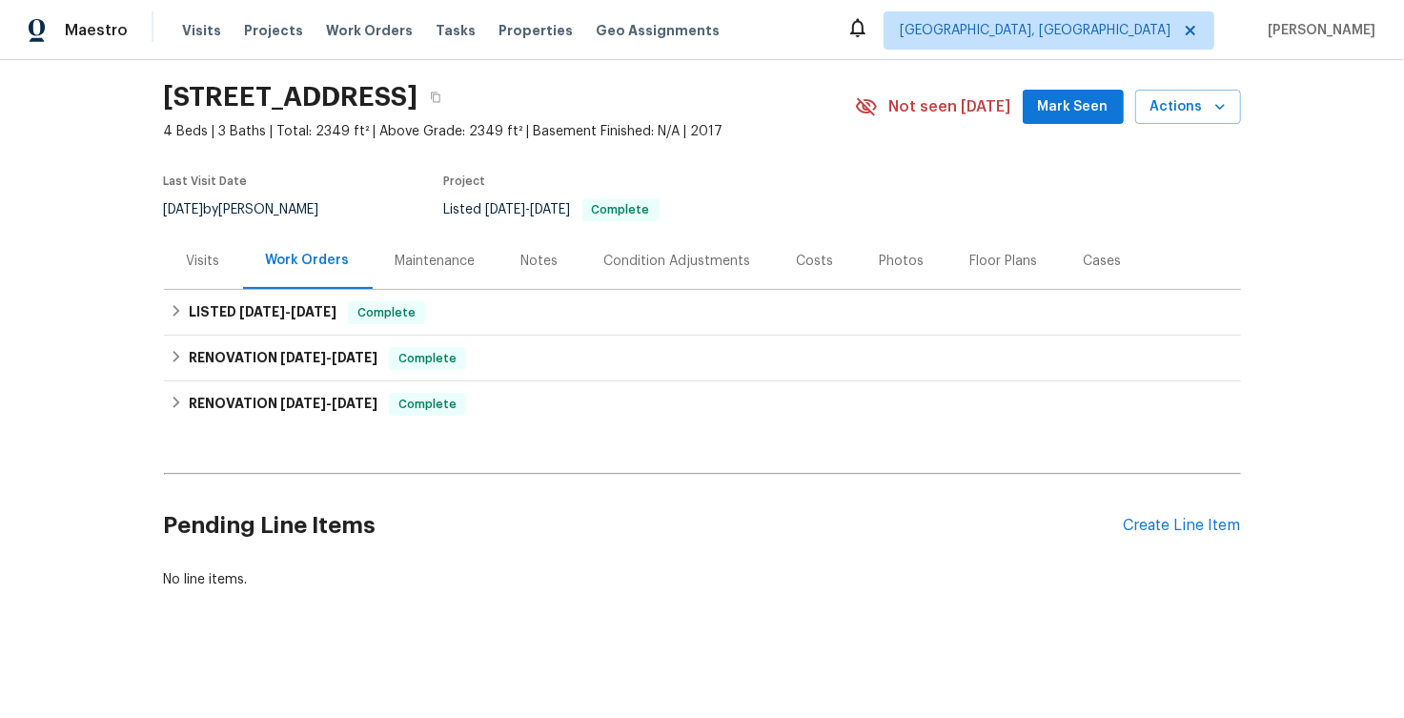
click at [217, 253] on div "Visits" at bounding box center [203, 261] width 33 height 19
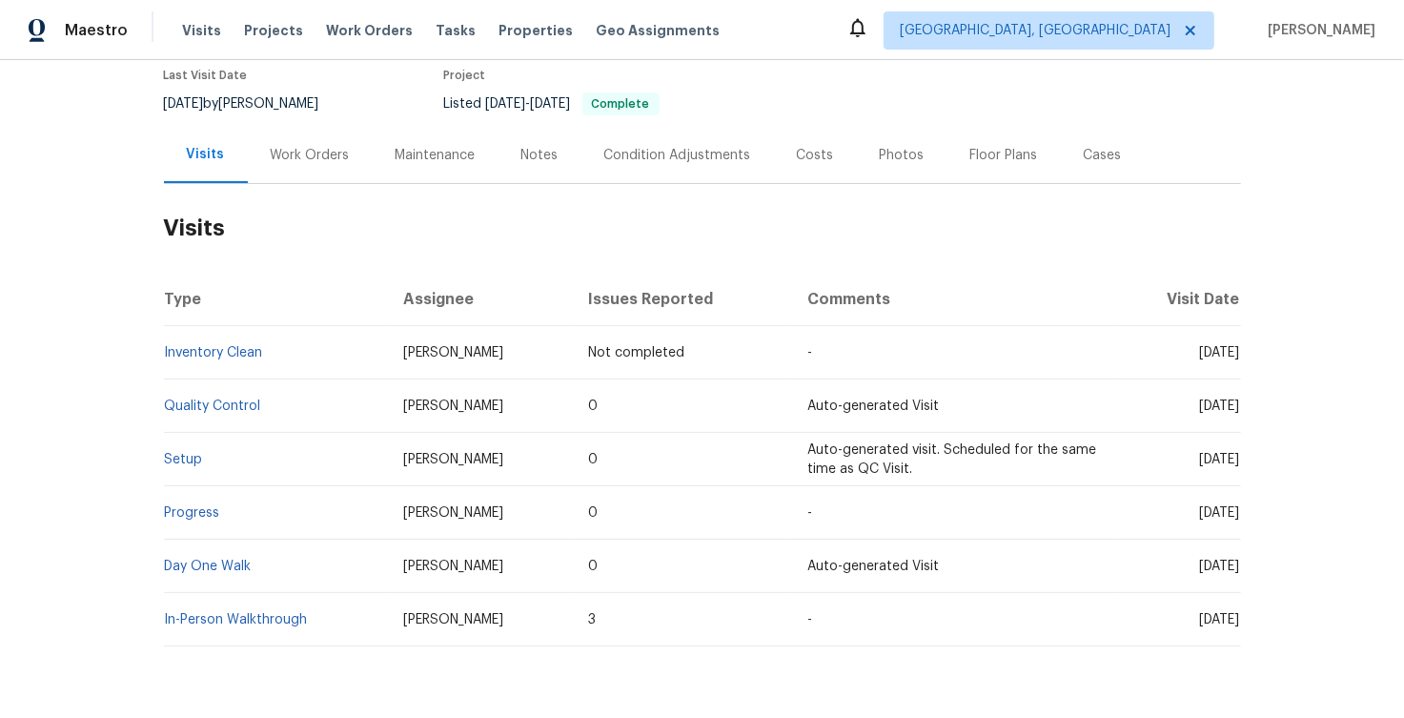
scroll to position [220, 0]
